Goal: Information Seeking & Learning: Learn about a topic

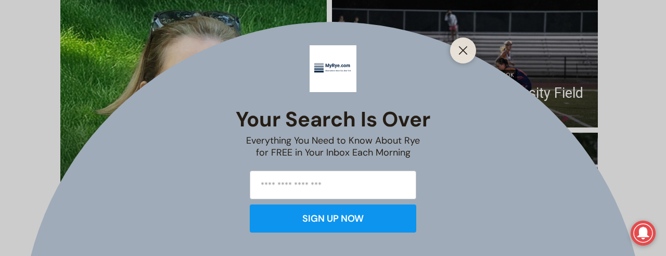
click at [222, 133] on div "Your Search is Over Everything You Need to Know About Rye for FREE in Your Inbo…" at bounding box center [333, 128] width 666 height 256
click at [467, 54] on line "Close" at bounding box center [462, 50] width 7 height 7
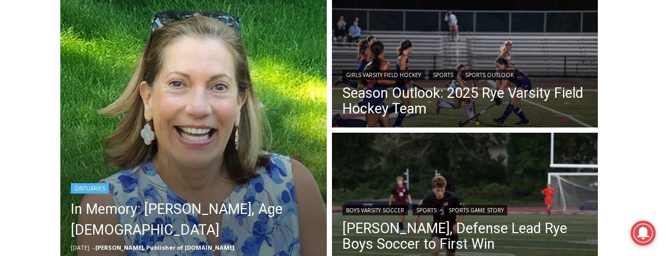
click at [224, 129] on img "Read More In Memory: Maryanne Bardwil Lynch, Age 72" at bounding box center [193, 130] width 266 height 266
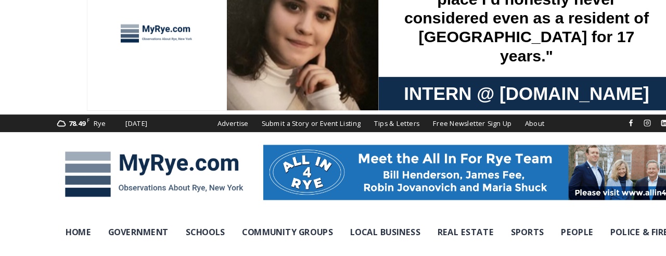
scroll to position [30, 0]
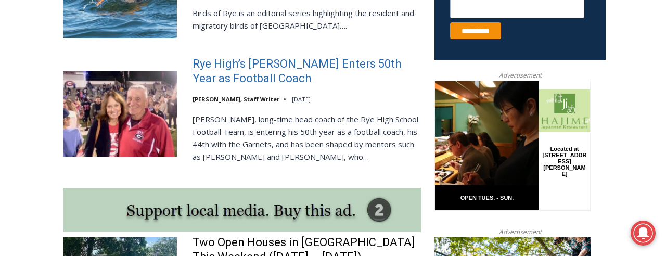
click at [246, 72] on link "Rye High’s Dino Garr Enters 50th Year as Football Coach" at bounding box center [307, 72] width 228 height 30
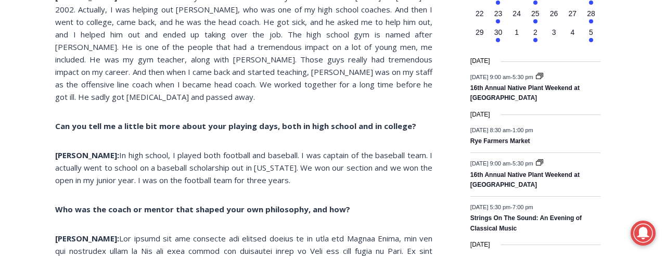
scroll to position [1173, 0]
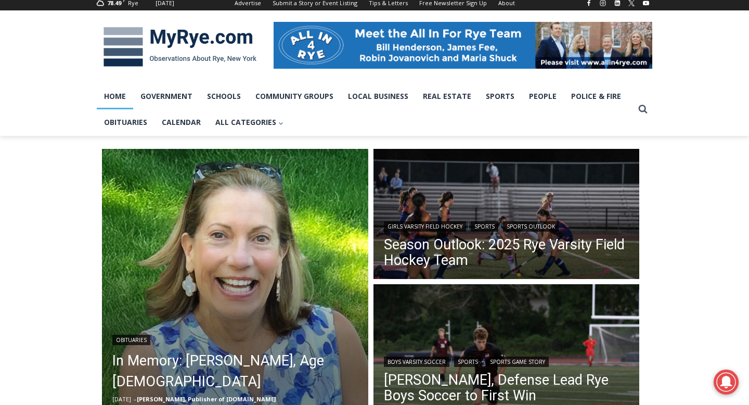
scroll to position [140, 0]
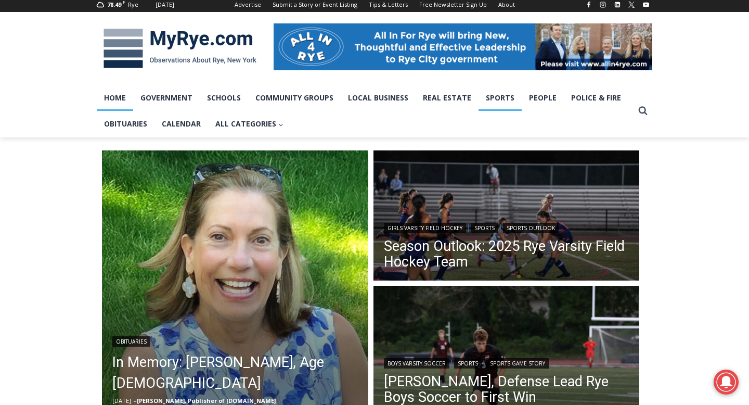
click at [493, 99] on link "Sports" at bounding box center [500, 98] width 43 height 26
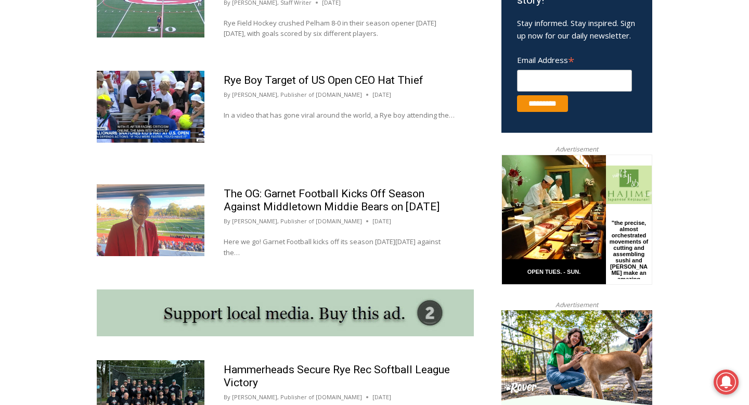
scroll to position [677, 0]
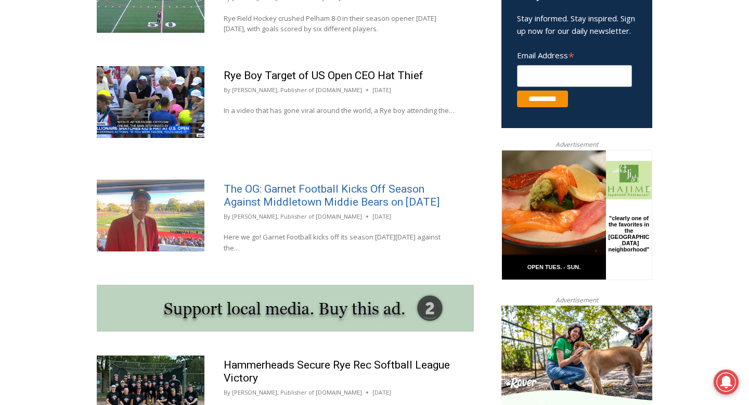
click at [315, 193] on link "The OG: Garnet Football Kicks Off Season Against Middletown Middie Bears on [DA…" at bounding box center [332, 195] width 216 height 25
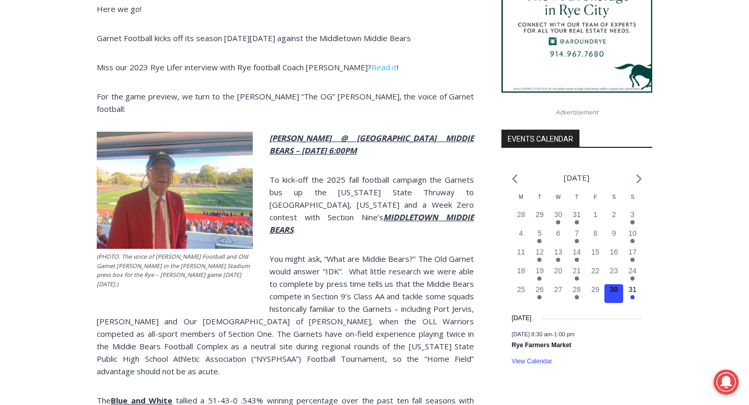
scroll to position [663, 0]
